Goal: Information Seeking & Learning: Learn about a topic

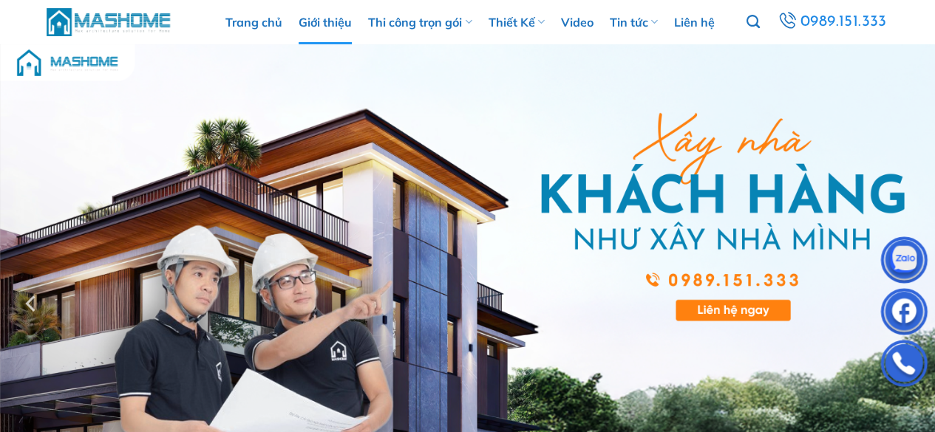
click at [332, 23] on link "Giới thiệu" at bounding box center [324, 22] width 53 height 44
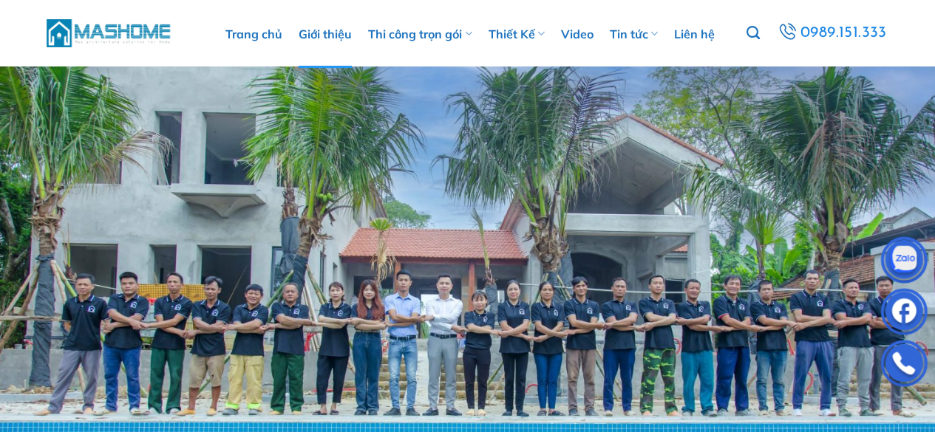
click at [534, 248] on img at bounding box center [467, 314] width 935 height 628
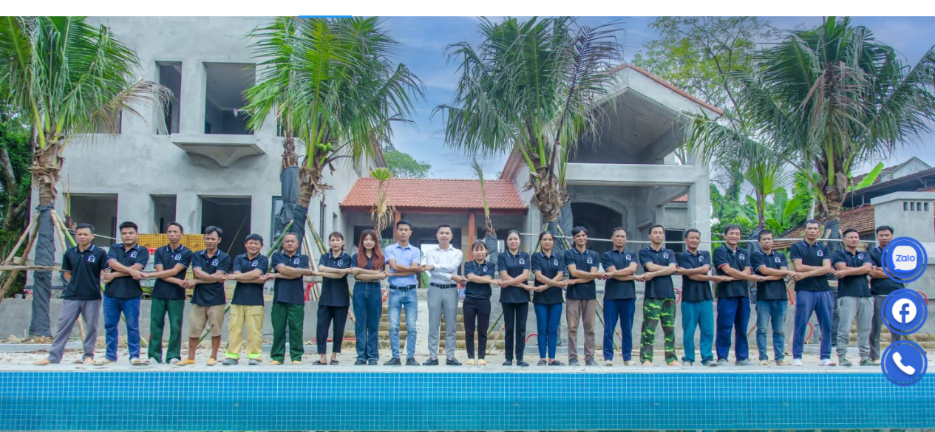
scroll to position [98, 0]
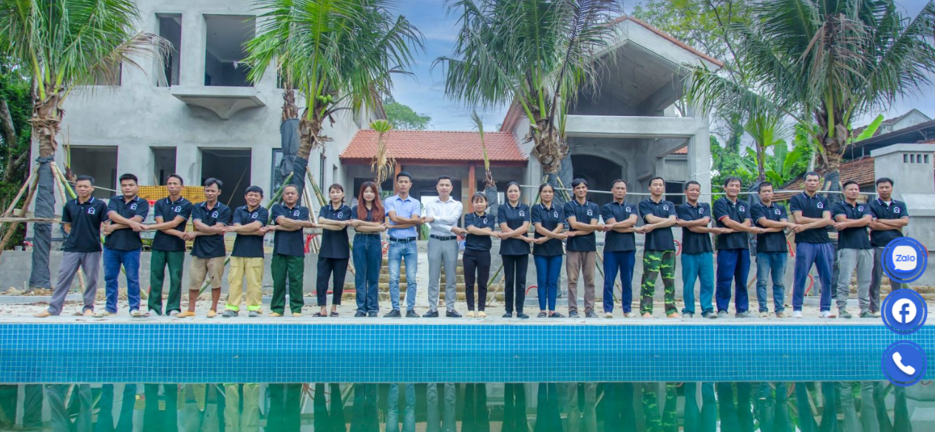
click at [586, 175] on img at bounding box center [467, 216] width 935 height 628
click at [630, 197] on img at bounding box center [467, 216] width 935 height 628
click at [670, 202] on img at bounding box center [467, 216] width 935 height 628
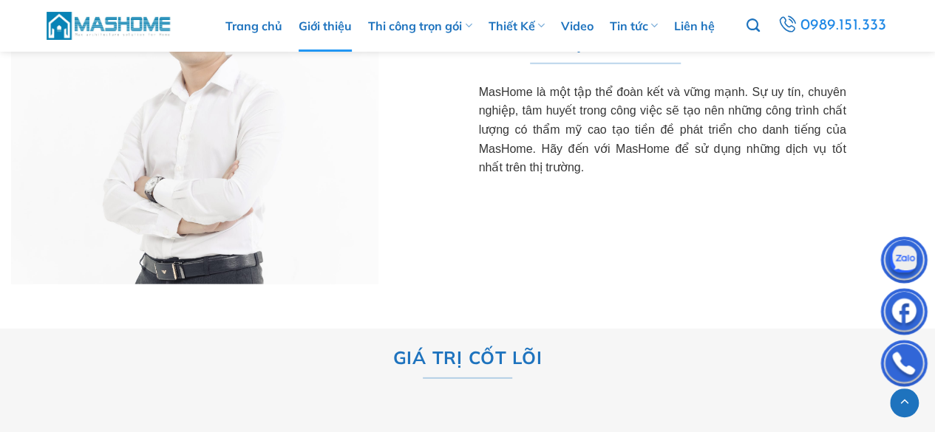
scroll to position [4350, 0]
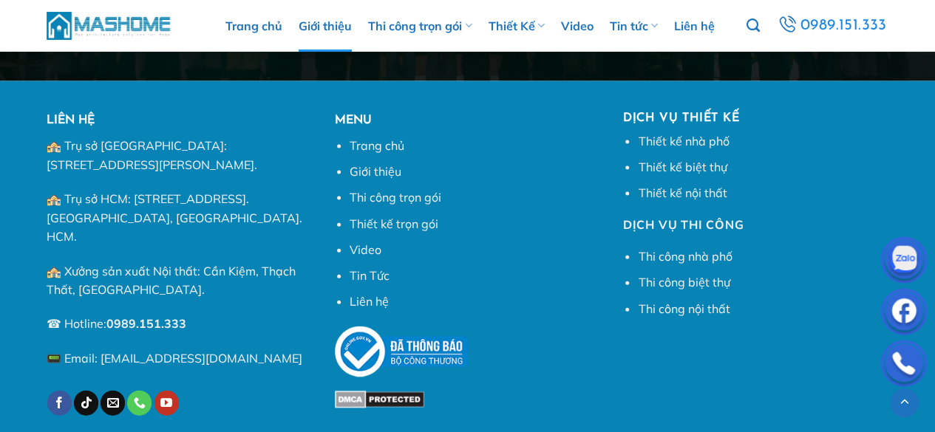
click at [788, 297] on div "Dịch vụ thiết kế Thiết kế nhà phố [GEOGRAPHIC_DATA] kế biệt thự Thiết kế nội th…" at bounding box center [756, 280] width 288 height 336
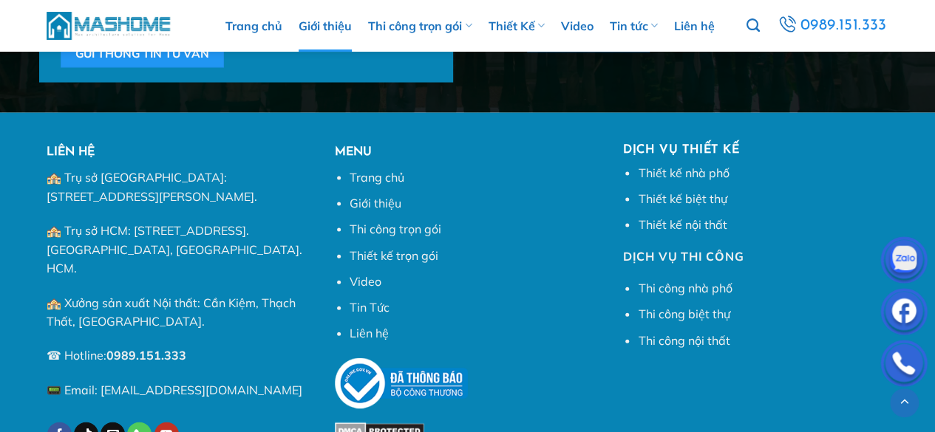
scroll to position [4302, 0]
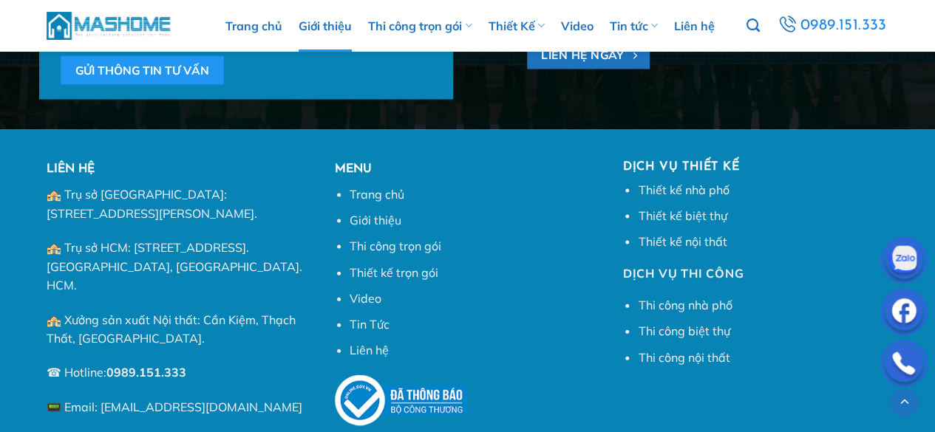
click at [355, 160] on h5 "MENU" at bounding box center [468, 169] width 266 height 19
click at [355, 163] on strong "MENU" at bounding box center [353, 169] width 37 height 12
click at [357, 163] on strong "MENU" at bounding box center [353, 169] width 37 height 12
click at [355, 163] on strong "MENU" at bounding box center [353, 169] width 37 height 12
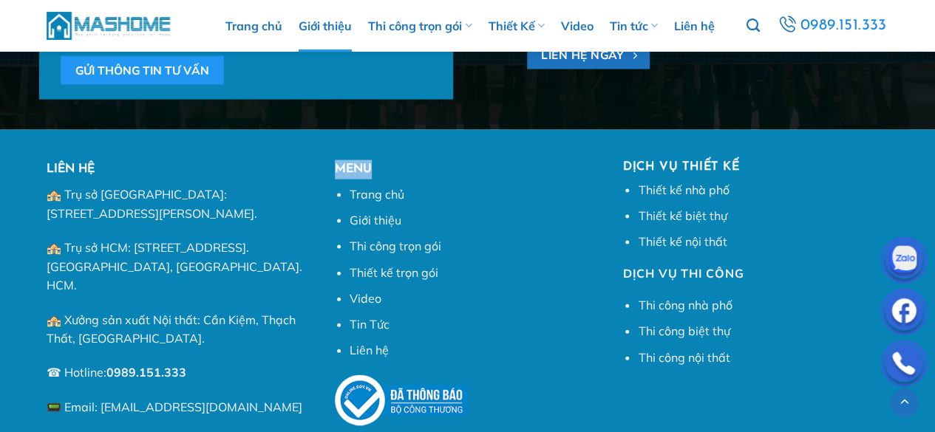
drag, startPoint x: 355, startPoint y: 106, endPoint x: 364, endPoint y: 106, distance: 8.9
click at [360, 163] on strong "MENU" at bounding box center [353, 169] width 37 height 12
click at [364, 163] on strong "MENU" at bounding box center [353, 169] width 37 height 12
click at [429, 160] on h5 "MENU" at bounding box center [468, 169] width 266 height 19
click at [376, 187] on link "Trang chủ" at bounding box center [376, 194] width 55 height 15
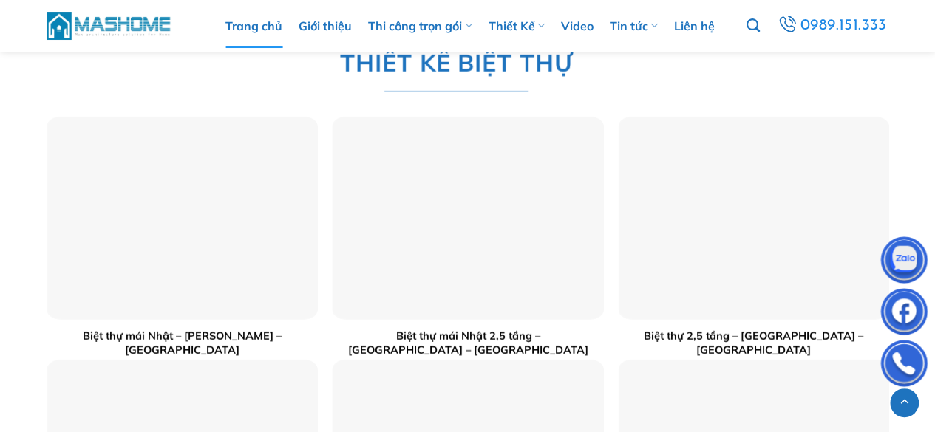
scroll to position [2019, 0]
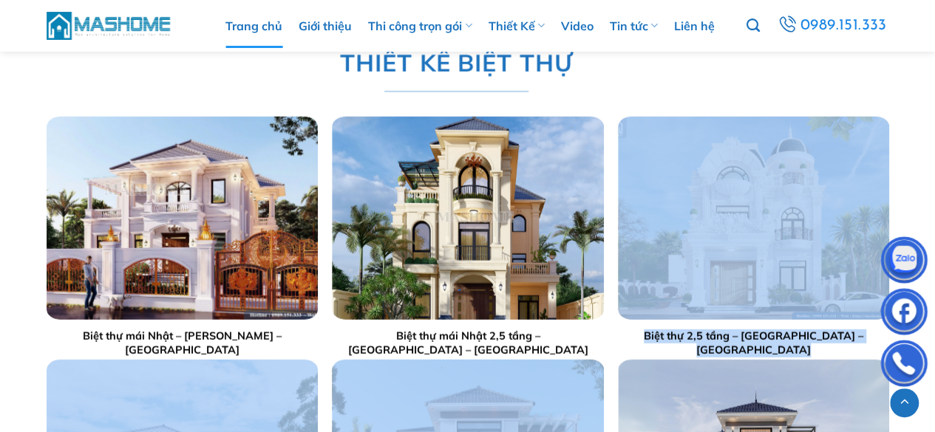
drag, startPoint x: 933, startPoint y: 148, endPoint x: 933, endPoint y: 319, distance: 171.4
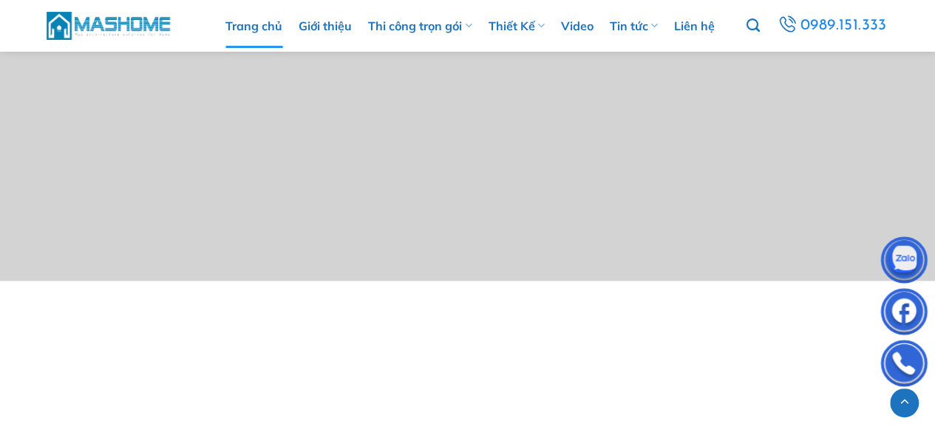
scroll to position [5630, 0]
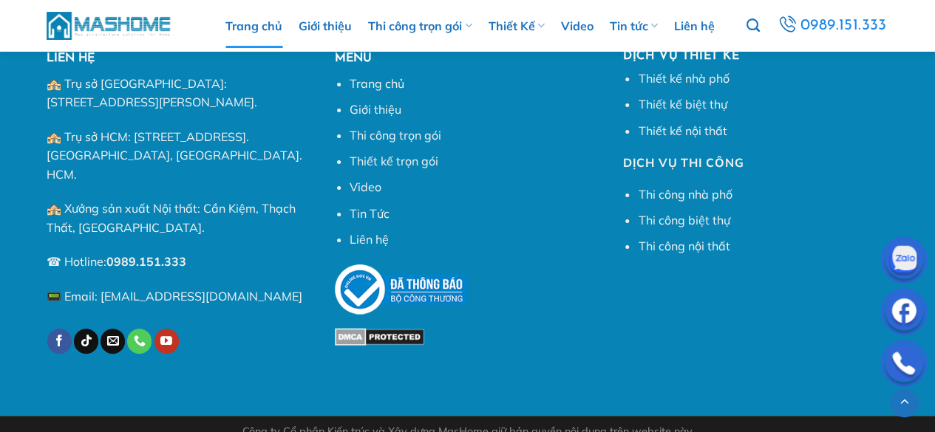
click at [803, 325] on div "Dịch vụ thiết kế Thiết kế nhà phố [GEOGRAPHIC_DATA] kế biệt thự Thiết kế nội th…" at bounding box center [756, 218] width 288 height 336
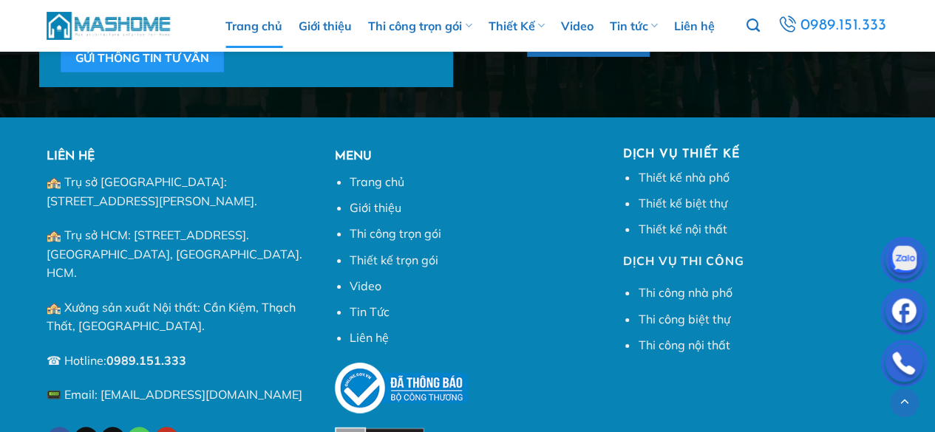
scroll to position [5531, 0]
click at [379, 177] on link "Trang chủ" at bounding box center [376, 181] width 55 height 15
click at [385, 202] on link "Giới thiệu" at bounding box center [375, 207] width 52 height 15
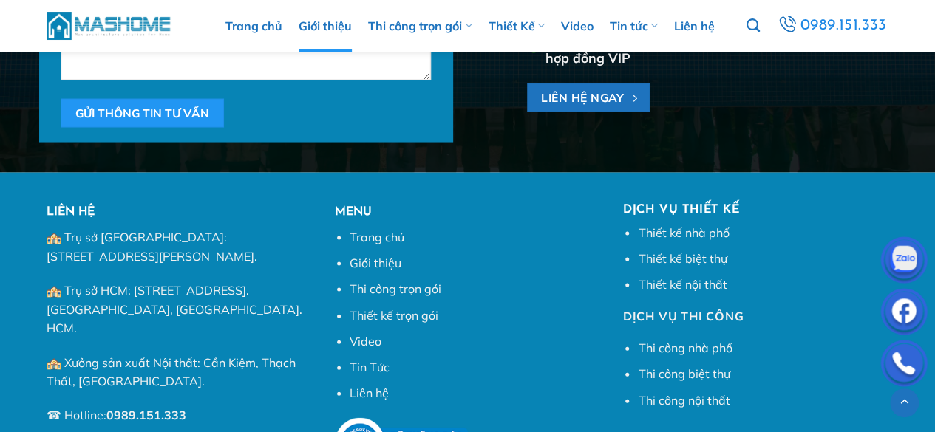
scroll to position [4252, 0]
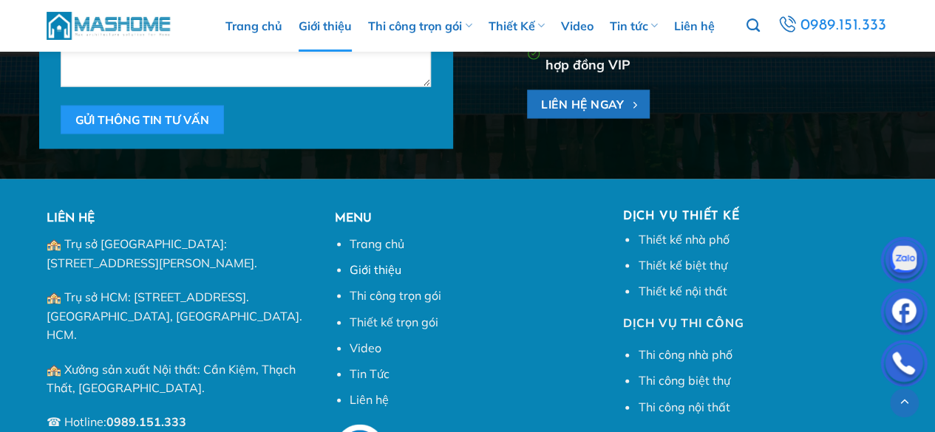
click at [373, 262] on link "Giới thiệu" at bounding box center [375, 269] width 52 height 15
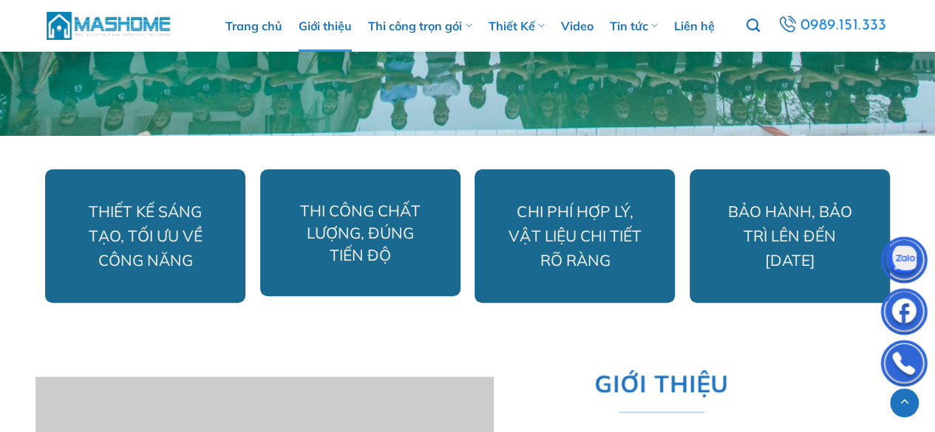
scroll to position [788, 0]
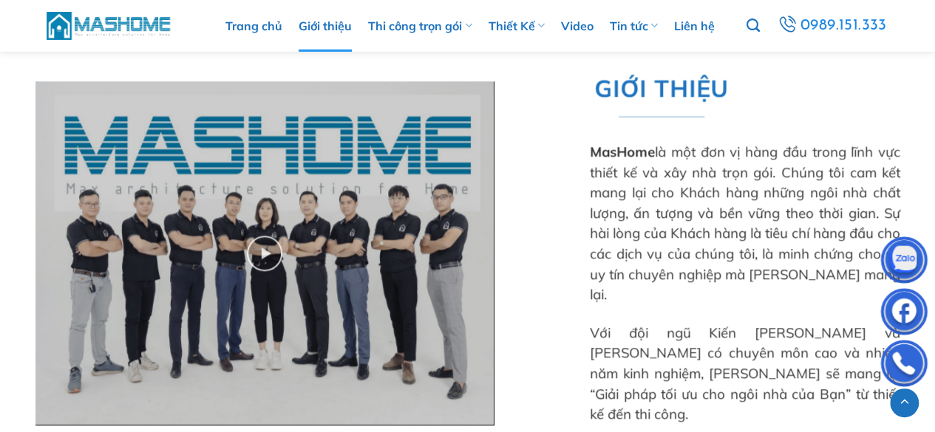
click at [672, 161] on p "MasHome là một đơn vị hàng đầu trong lĩnh vực thiết kế và xây nhà trọn gói . Ch…" at bounding box center [745, 223] width 310 height 163
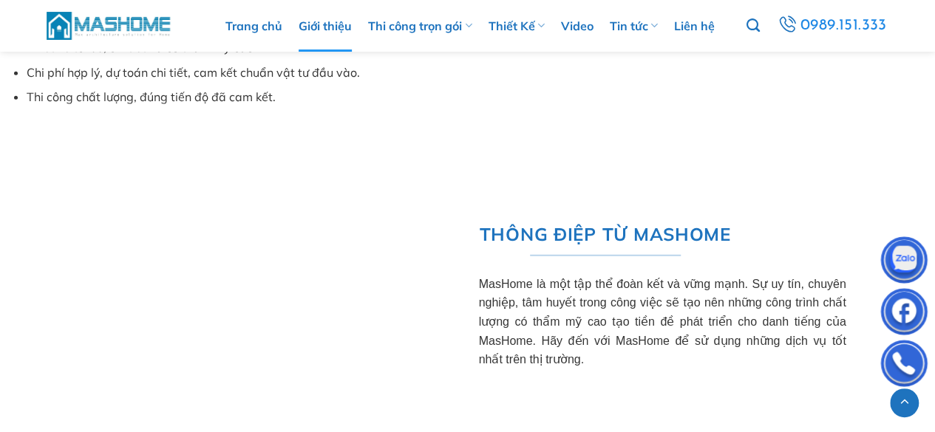
scroll to position [1970, 0]
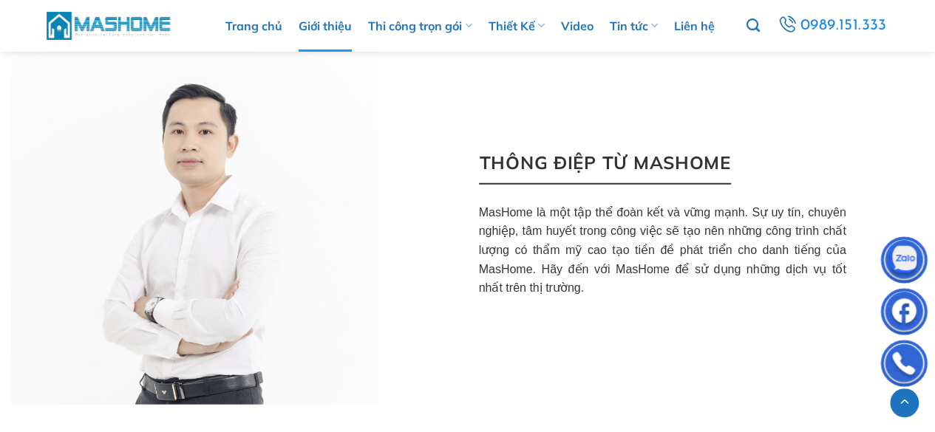
click at [584, 149] on span "thông điệp từ mashome" at bounding box center [604, 163] width 251 height 28
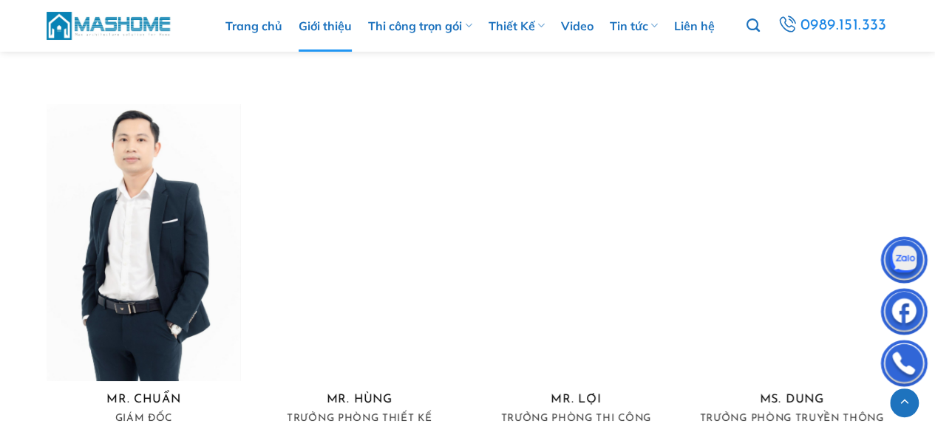
scroll to position [2808, 0]
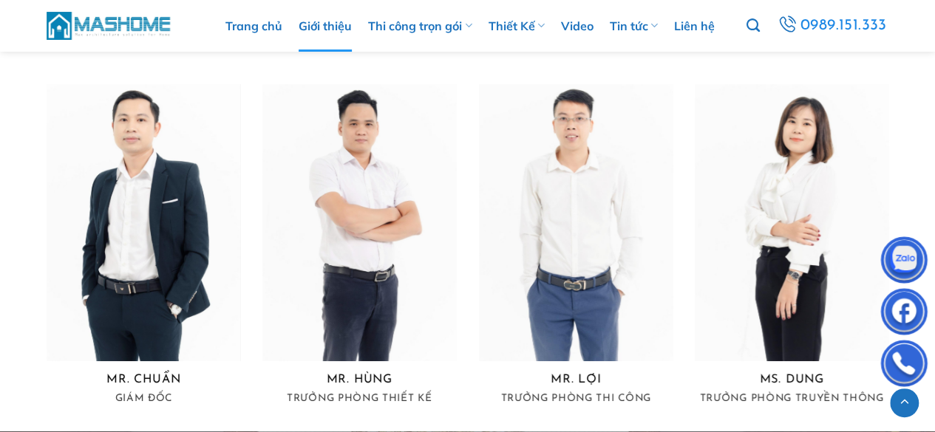
click at [361, 373] on h5 "MR. HÙNG" at bounding box center [359, 380] width 194 height 14
click at [344, 394] on h6 "Trưởng phòng thiết kế" at bounding box center [359, 399] width 194 height 10
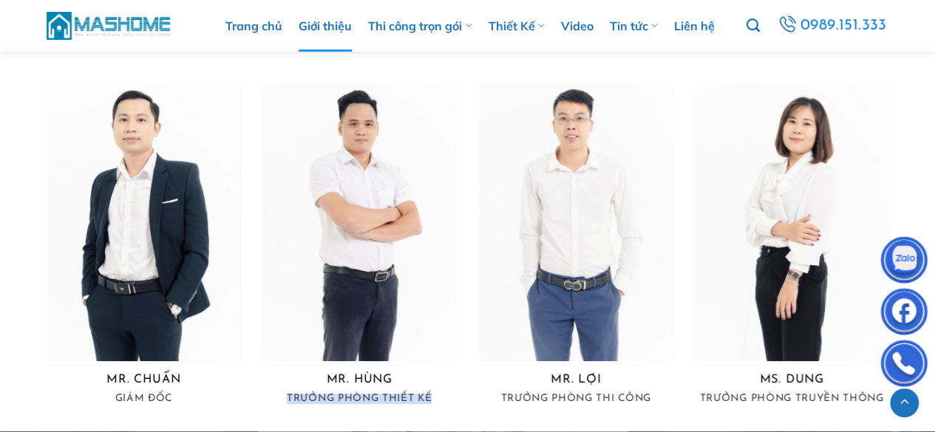
drag, startPoint x: 344, startPoint y: 332, endPoint x: 392, endPoint y: 328, distance: 49.0
click at [376, 394] on h6 "Trưởng phòng thiết kế" at bounding box center [359, 399] width 194 height 10
click at [392, 328] on div "MR. HÙNG Trưởng phòng thiết kế" at bounding box center [359, 244] width 194 height 320
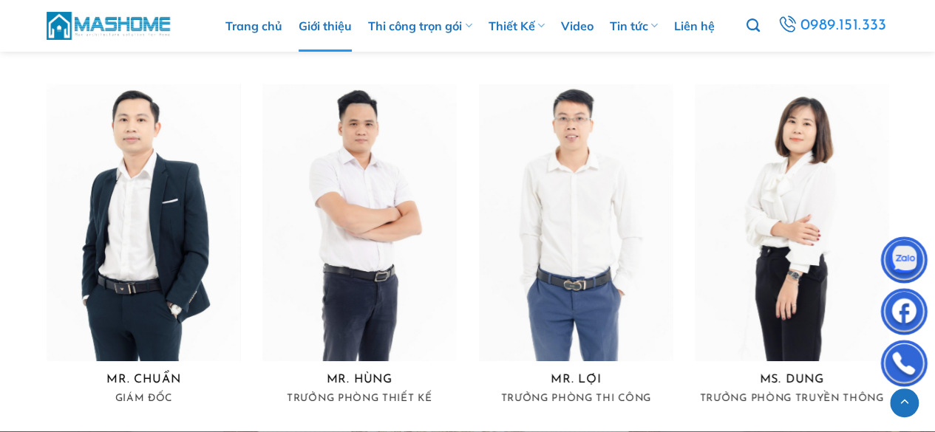
drag, startPoint x: 468, startPoint y: 331, endPoint x: 515, endPoint y: 355, distance: 52.9
click at [474, 334] on div "MR. LỢI Trưởng Phòng Thi Công" at bounding box center [576, 257] width 216 height 347
click at [524, 364] on div "MR. LỢI Trưởng Phòng Thi Công" at bounding box center [576, 257] width 216 height 347
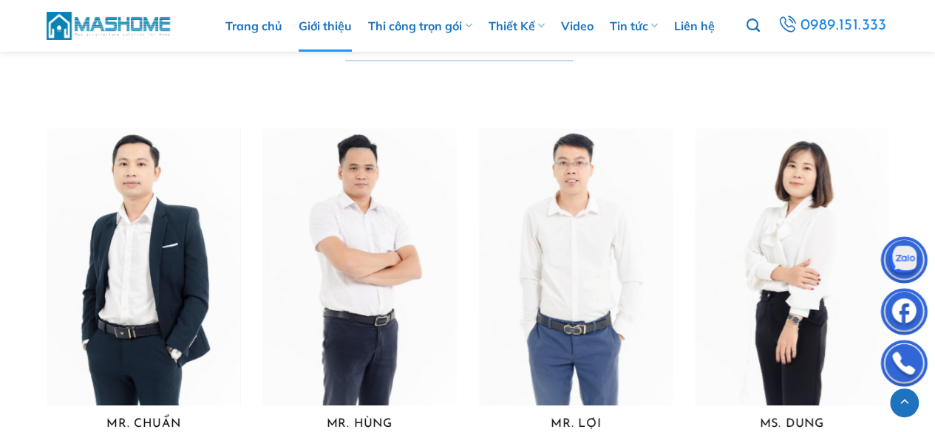
scroll to position [2709, 0]
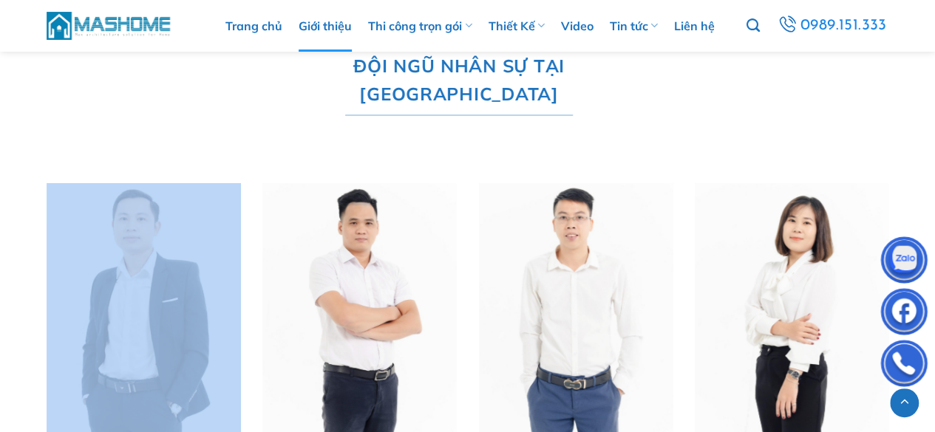
drag, startPoint x: 246, startPoint y: 222, endPoint x: 41, endPoint y: 219, distance: 205.4
click at [63, 223] on div "MR. chuẩn Giám đốc" at bounding box center [143, 356] width 216 height 347
click at [0, 185] on div "đội ngũ nhân sự tại mashome MR. chuẩn Giám đốc MR. HÙNG Trưởng phòng thiết kế M…" at bounding box center [467, 283] width 935 height 494
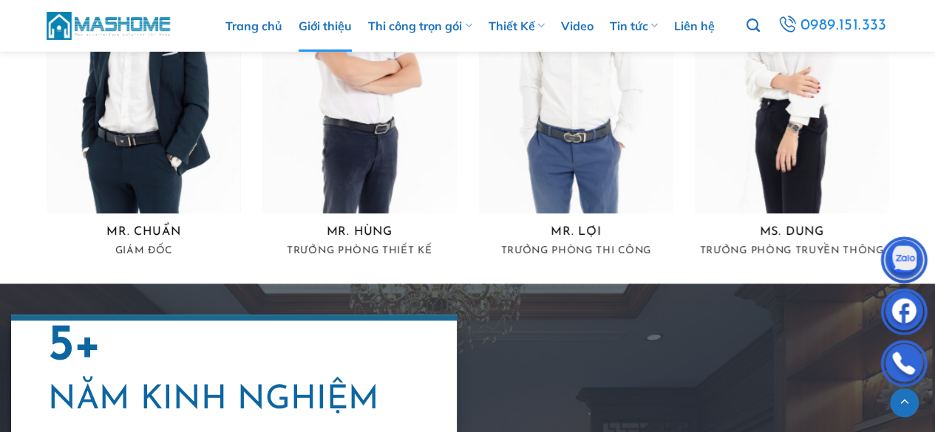
click at [22, 121] on div "đội ngũ nhân sự tại mashome MR. chuẩn Giám đốc MR. HÙNG Trưởng phòng thiết kế M…" at bounding box center [467, 36] width 935 height 494
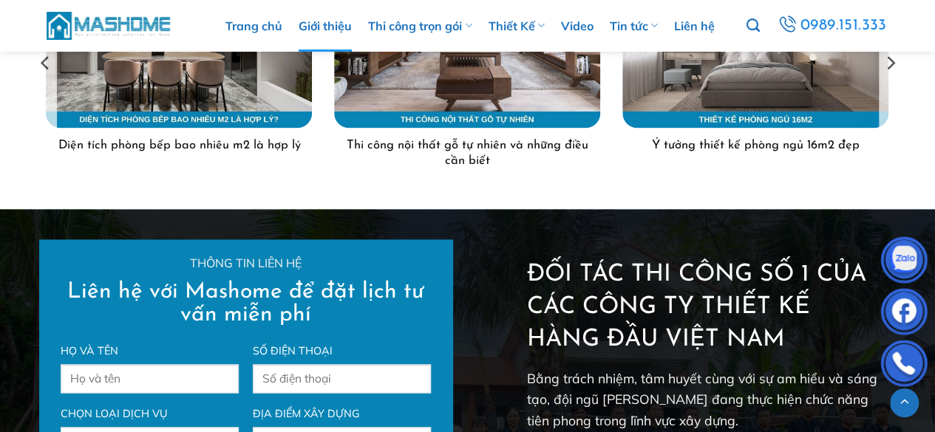
scroll to position [3645, 0]
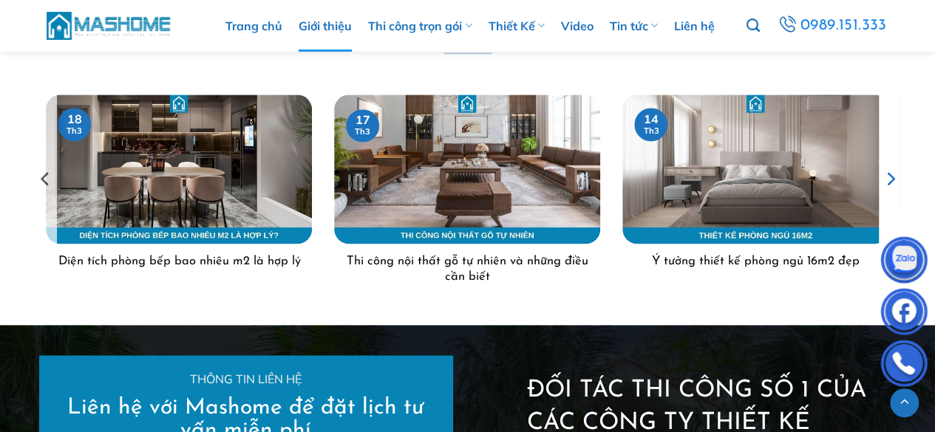
click at [893, 168] on icon "Next" at bounding box center [889, 179] width 22 height 22
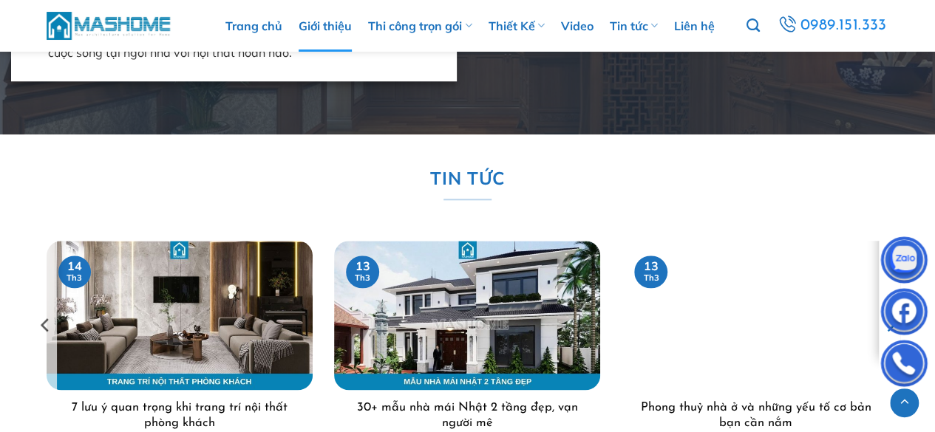
scroll to position [3546, 0]
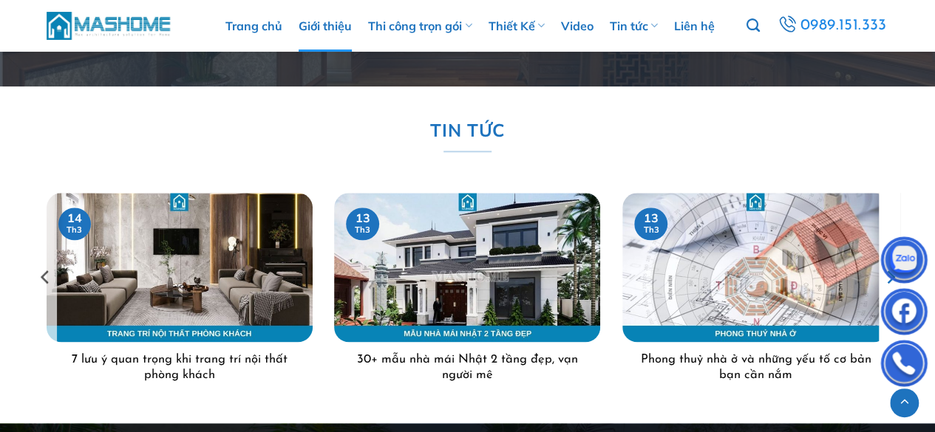
click at [894, 266] on icon "Next" at bounding box center [889, 277] width 22 height 22
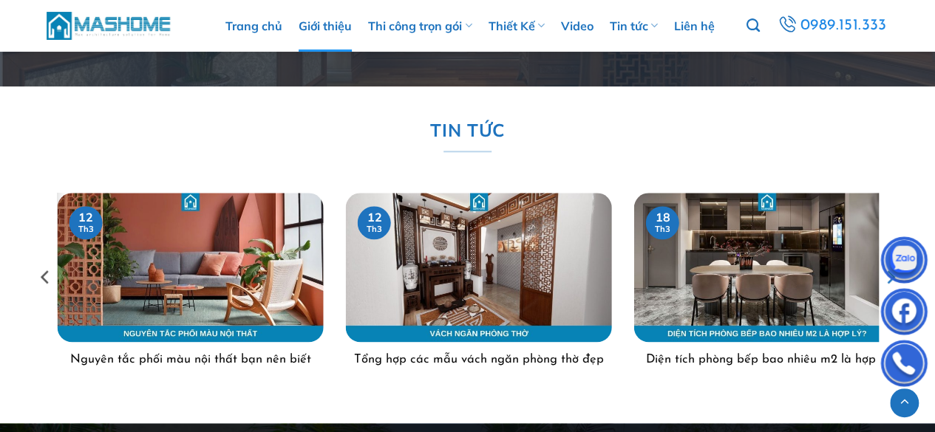
click at [894, 266] on icon "Next" at bounding box center [889, 277] width 22 height 22
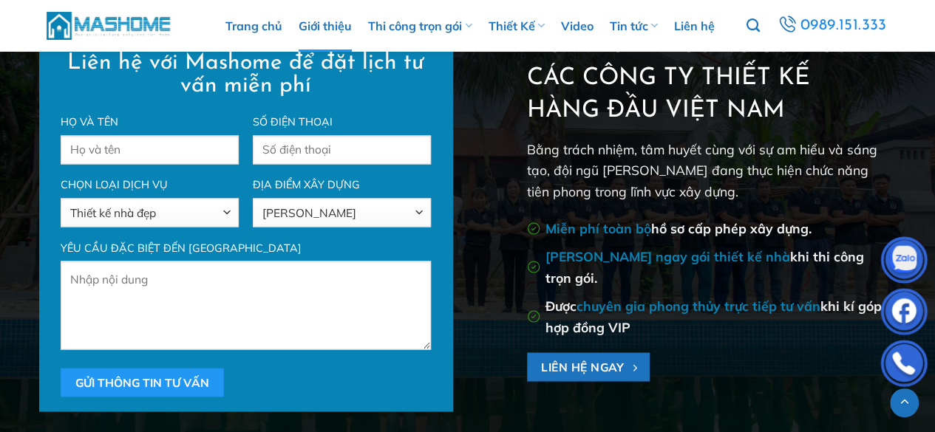
click at [895, 137] on div "Đối tác thi công số 1 của các công ty thiết kế hàng đầu Việt Nam Bằng trách nhi…" at bounding box center [689, 212] width 443 height 364
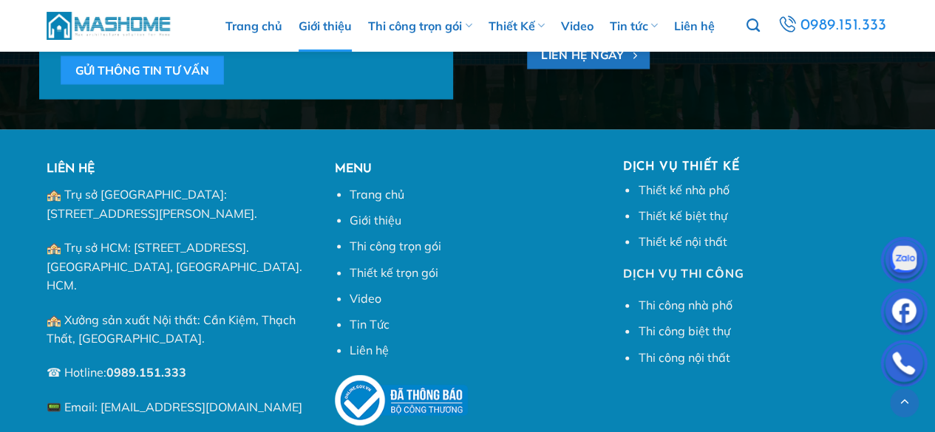
scroll to position [4350, 0]
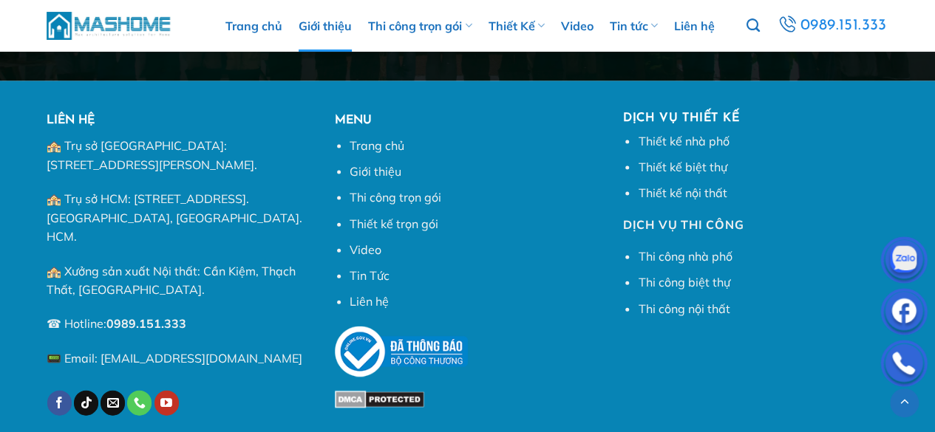
click at [888, 184] on li "Thiết kế nội thất" at bounding box center [763, 193] width 250 height 19
drag, startPoint x: 242, startPoint y: 412, endPoint x: 486, endPoint y: 417, distance: 243.9
copy div "Công ty Cổ phần Kiến trúc và Xây dựng MasHome"
